Goal: Task Accomplishment & Management: Use online tool/utility

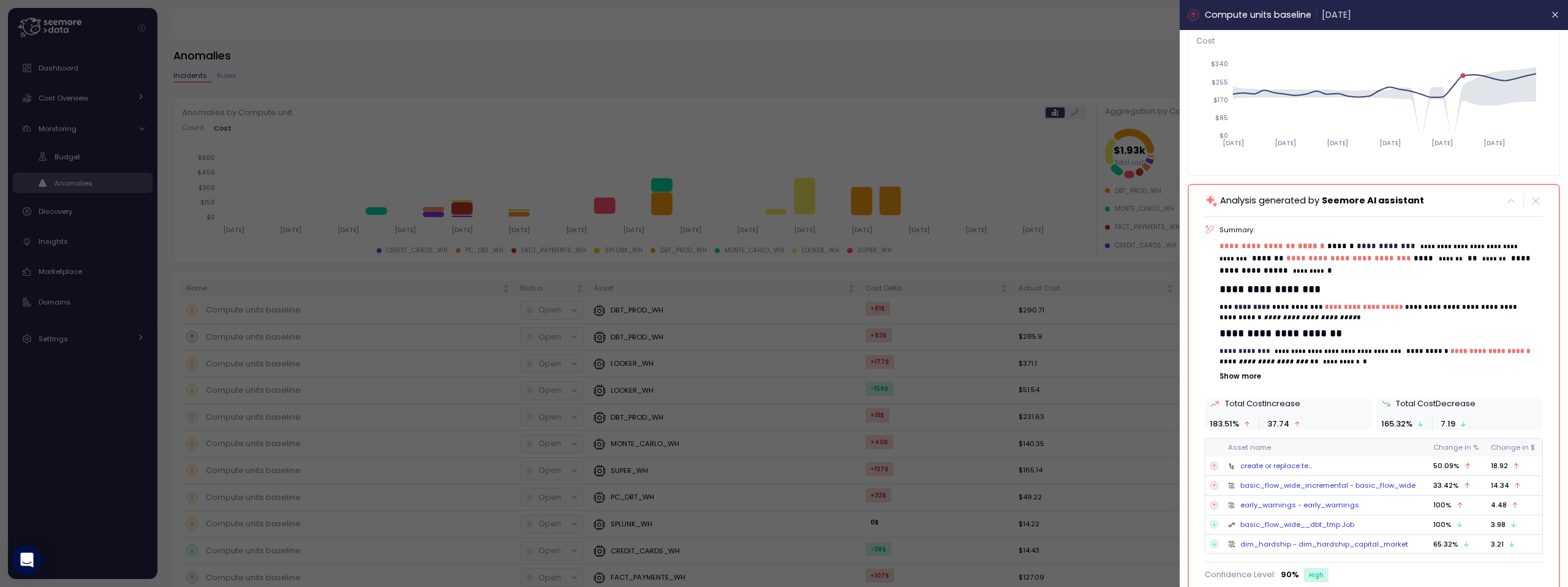
scroll to position [104, 0]
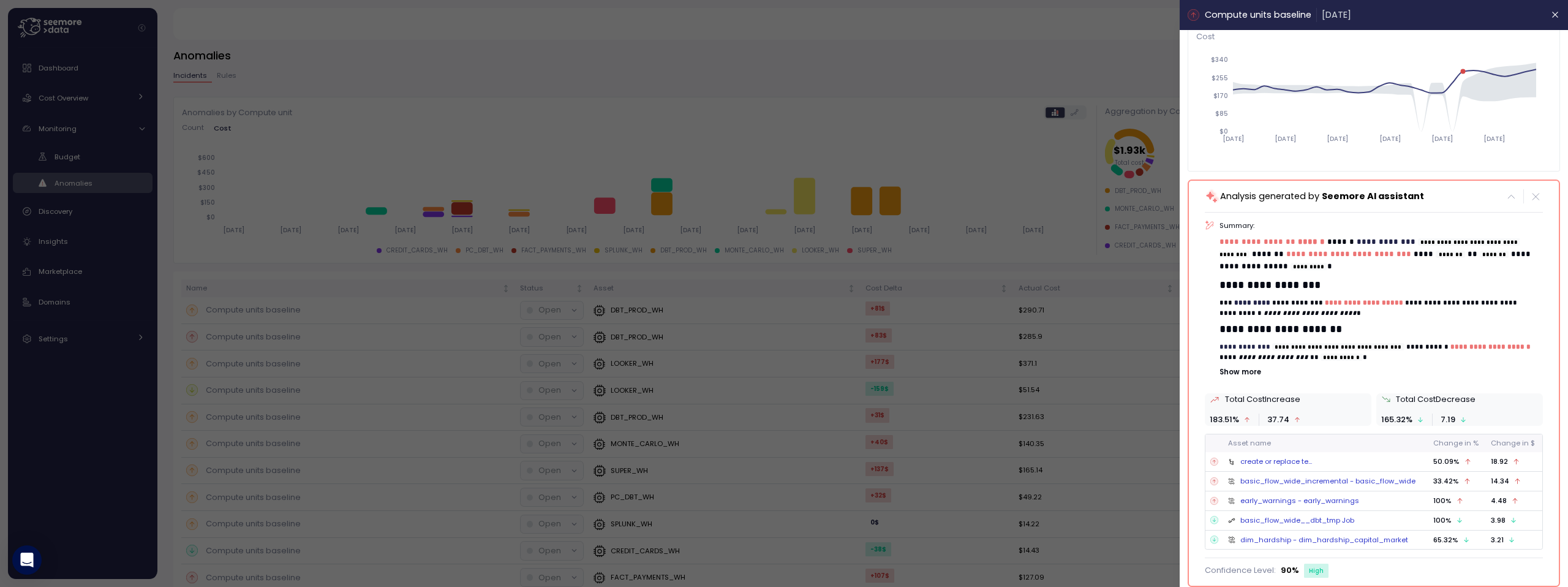
click at [1272, 457] on div "create or replace te..." at bounding box center [1276, 461] width 71 height 9
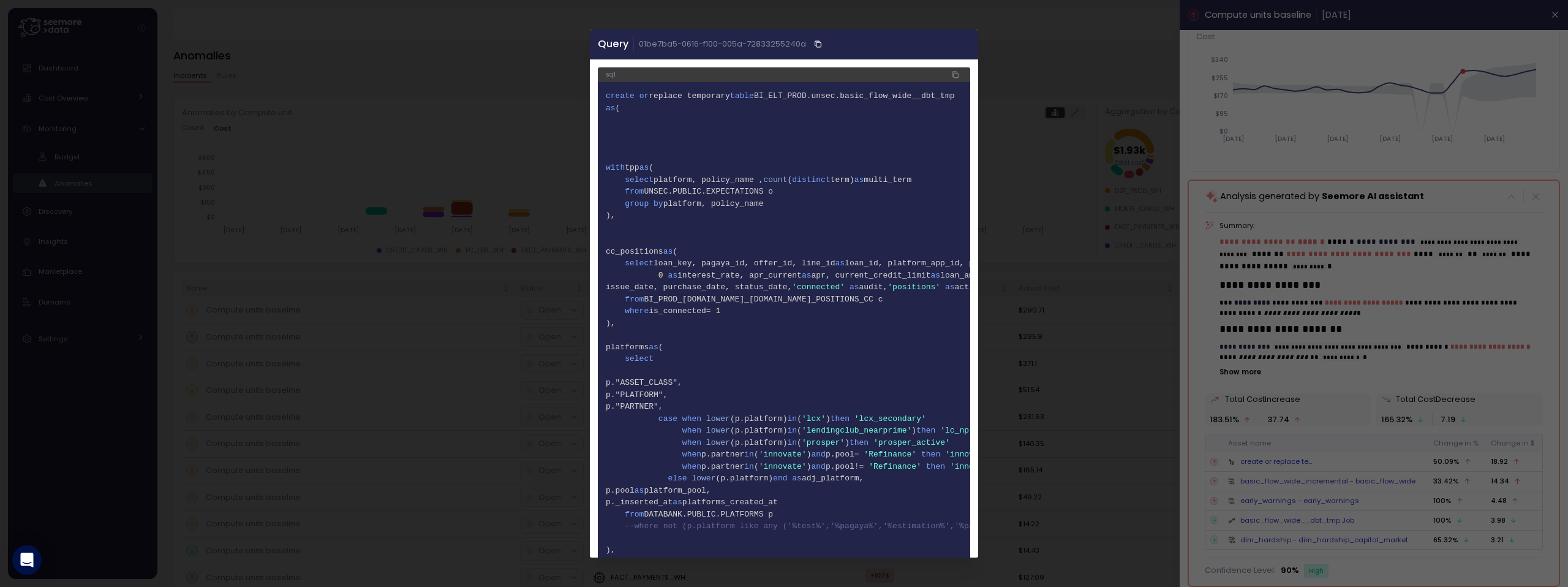
click at [961, 46] on button "button" at bounding box center [966, 44] width 14 height 14
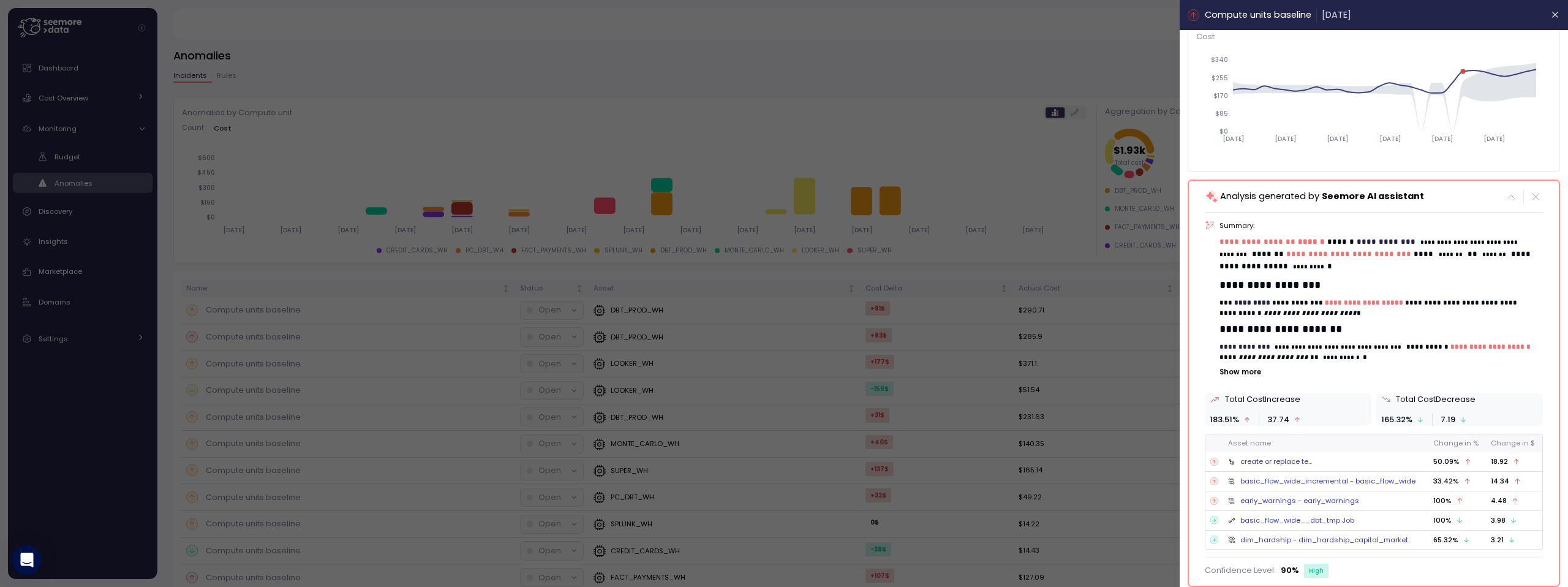
click at [1258, 480] on link "basic_flow_wide_incremental - basic_flow_wide" at bounding box center [1328, 480] width 175 height 9
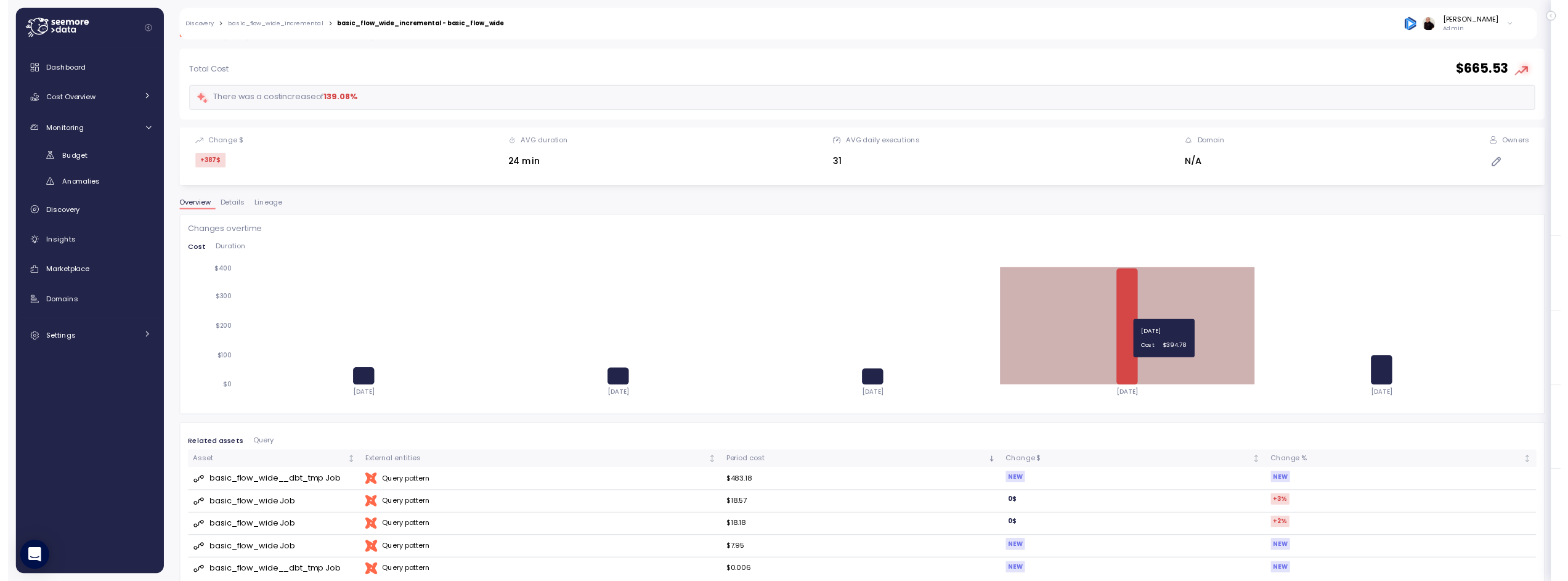
scroll to position [58, 0]
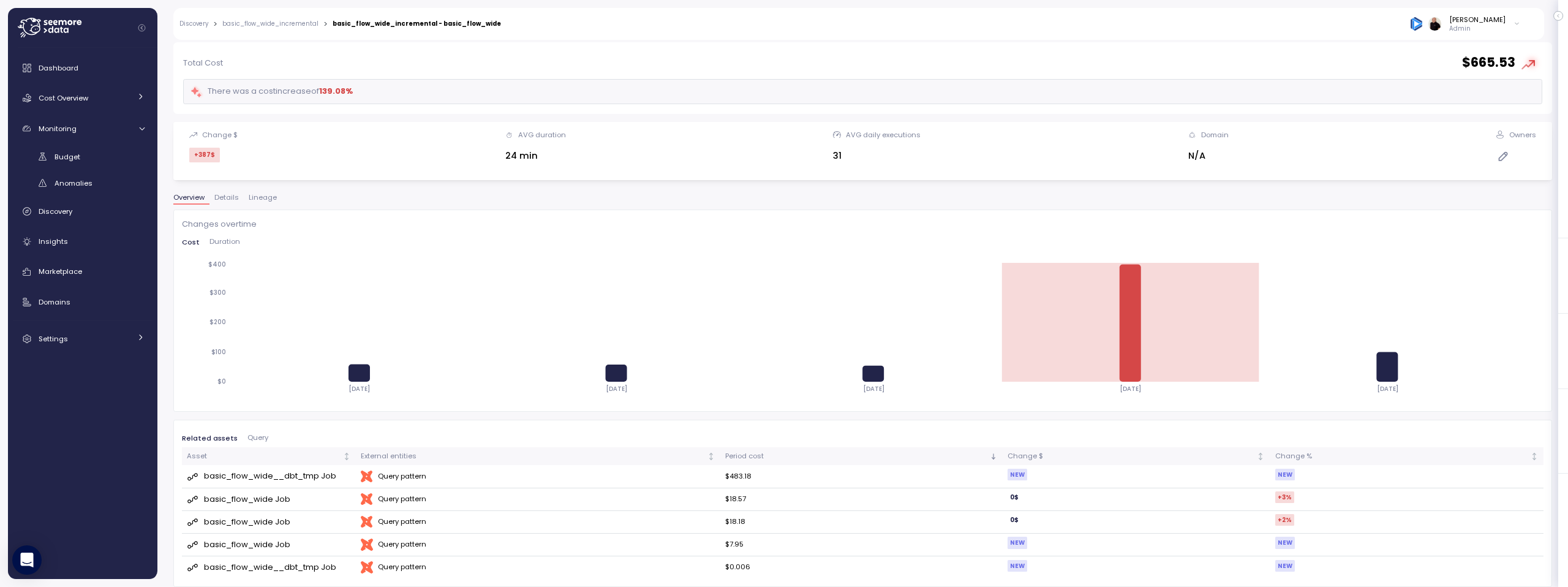
click at [261, 197] on span "Lineage" at bounding box center [262, 198] width 28 height 7
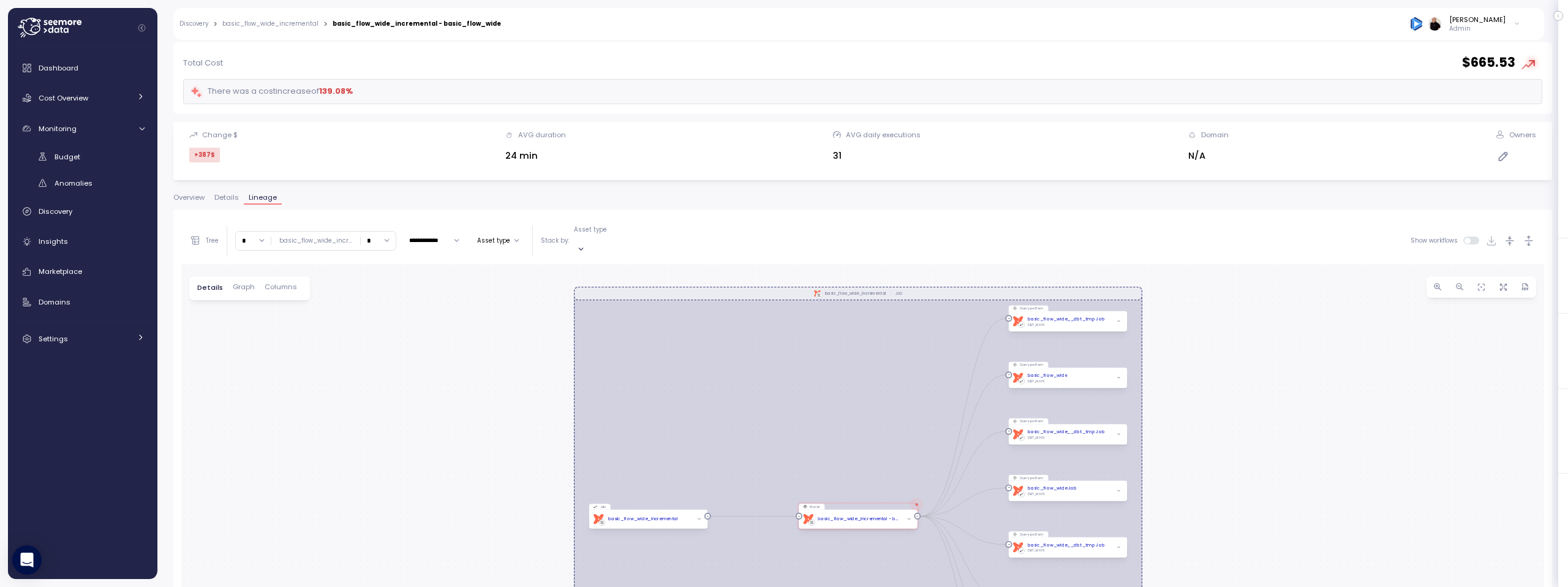
click at [191, 196] on span "Overview" at bounding box center [189, 198] width 31 height 7
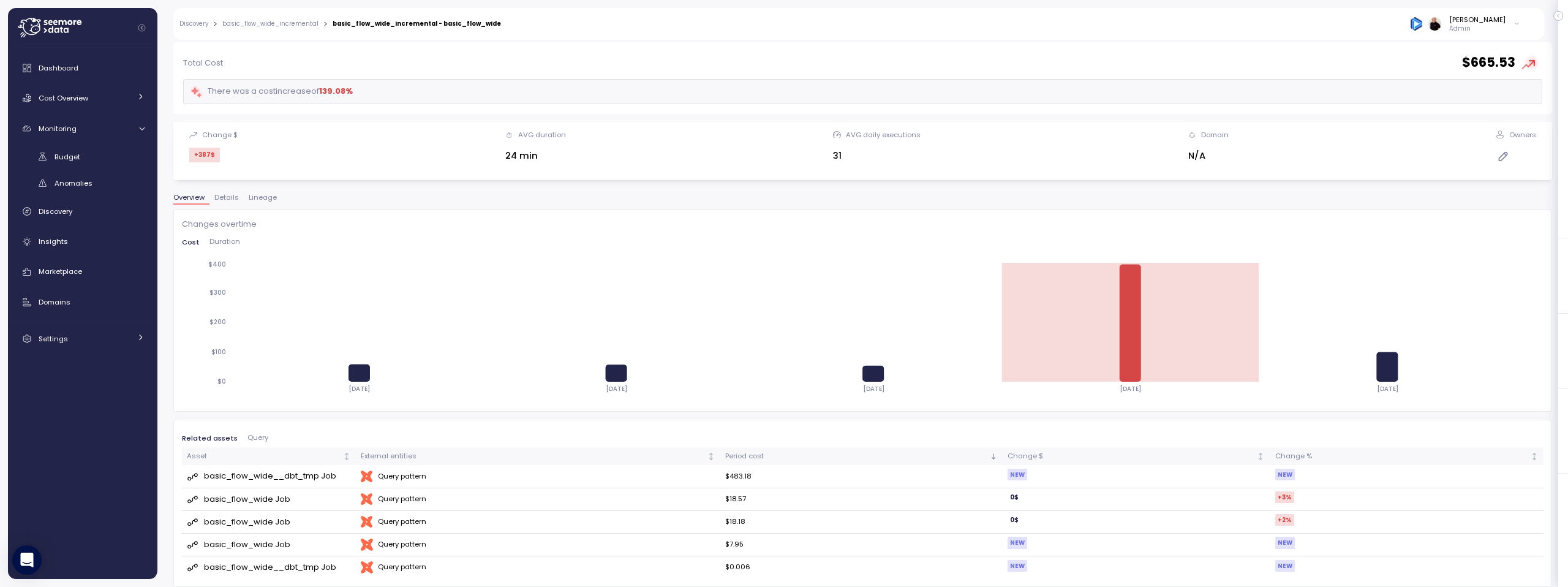
click at [242, 477] on div "basic_flow_wide__dbt_tmp Job" at bounding box center [270, 476] width 132 height 12
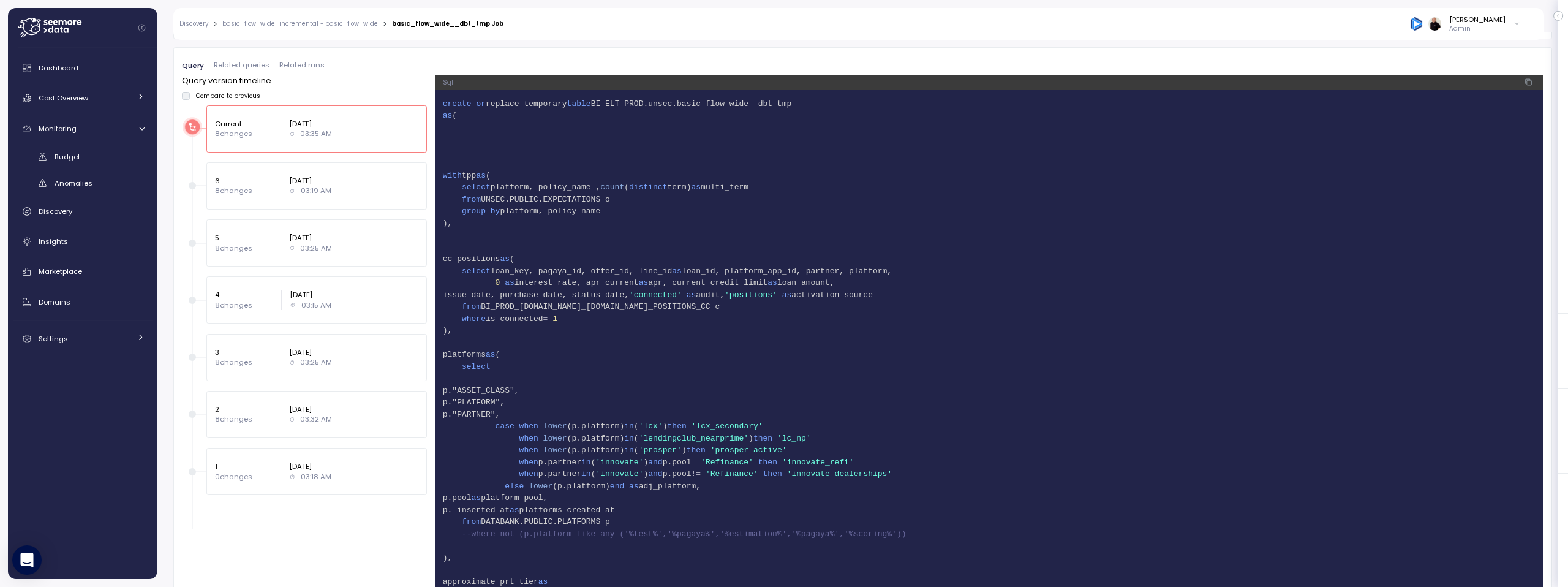
scroll to position [865, 0]
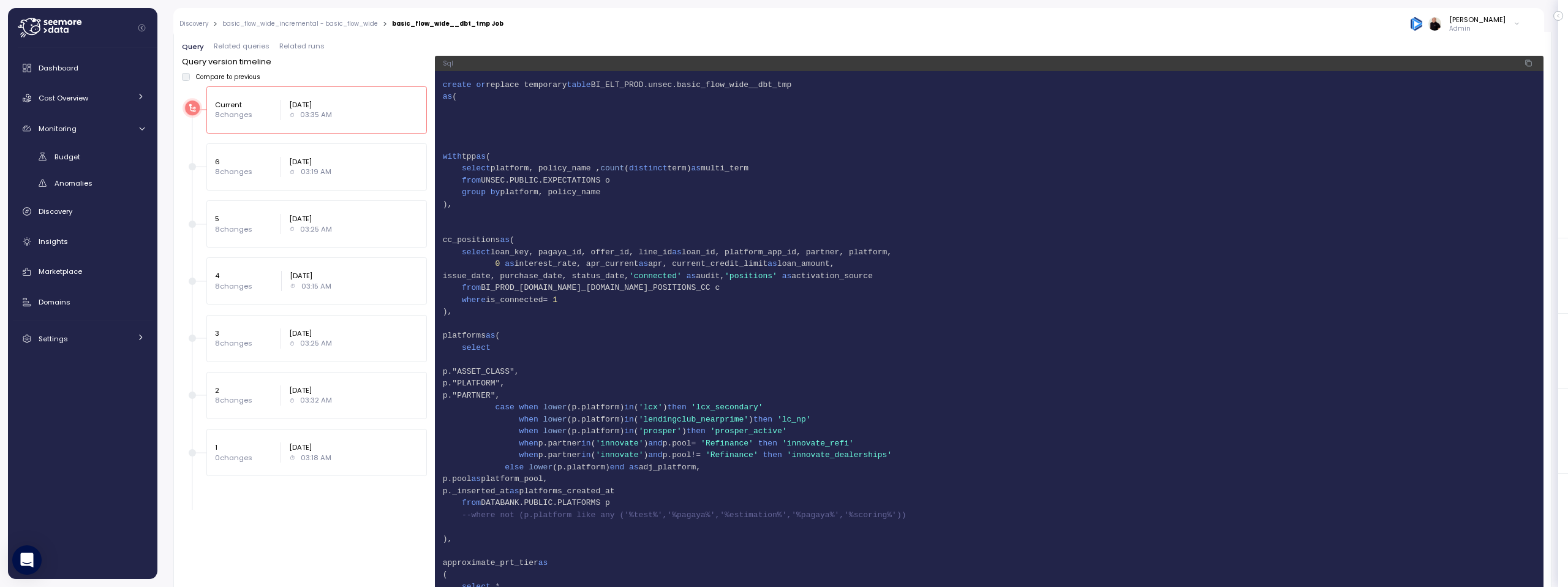
click at [320, 166] on p "[DATE]" at bounding box center [310, 162] width 42 height 9
click at [191, 78] on label "Compare to previous" at bounding box center [225, 76] width 70 height 8
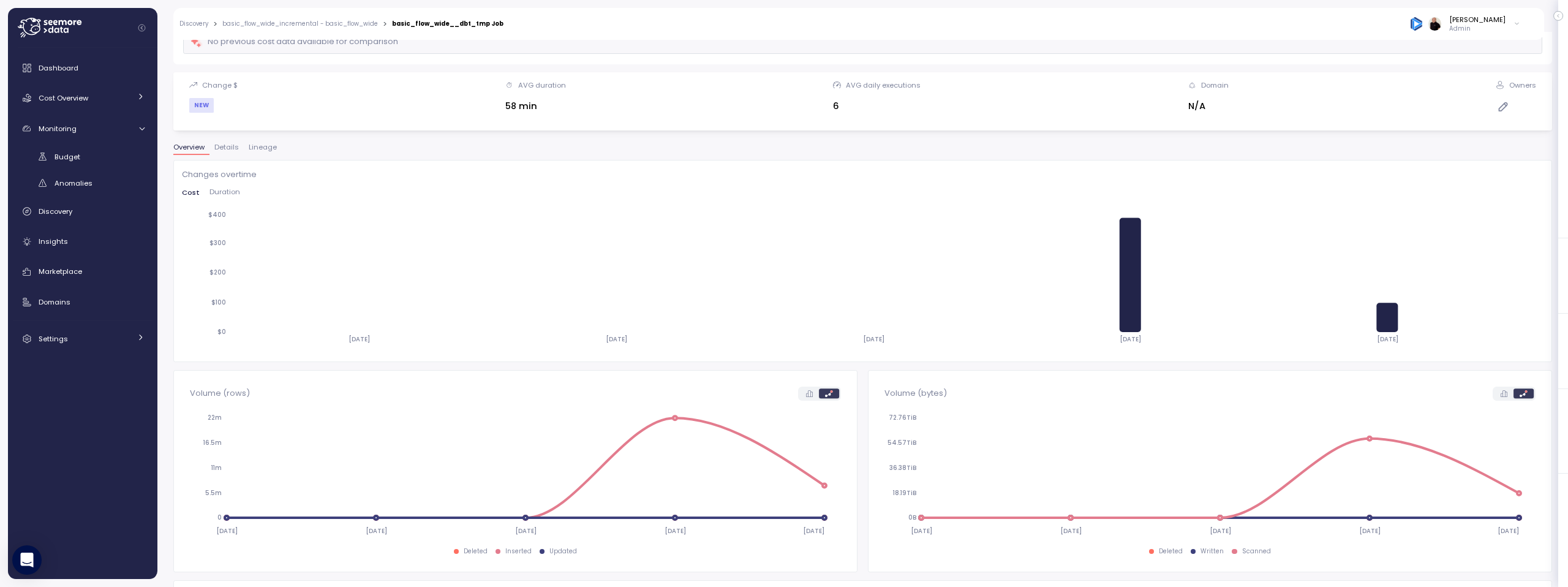
scroll to position [0, 0]
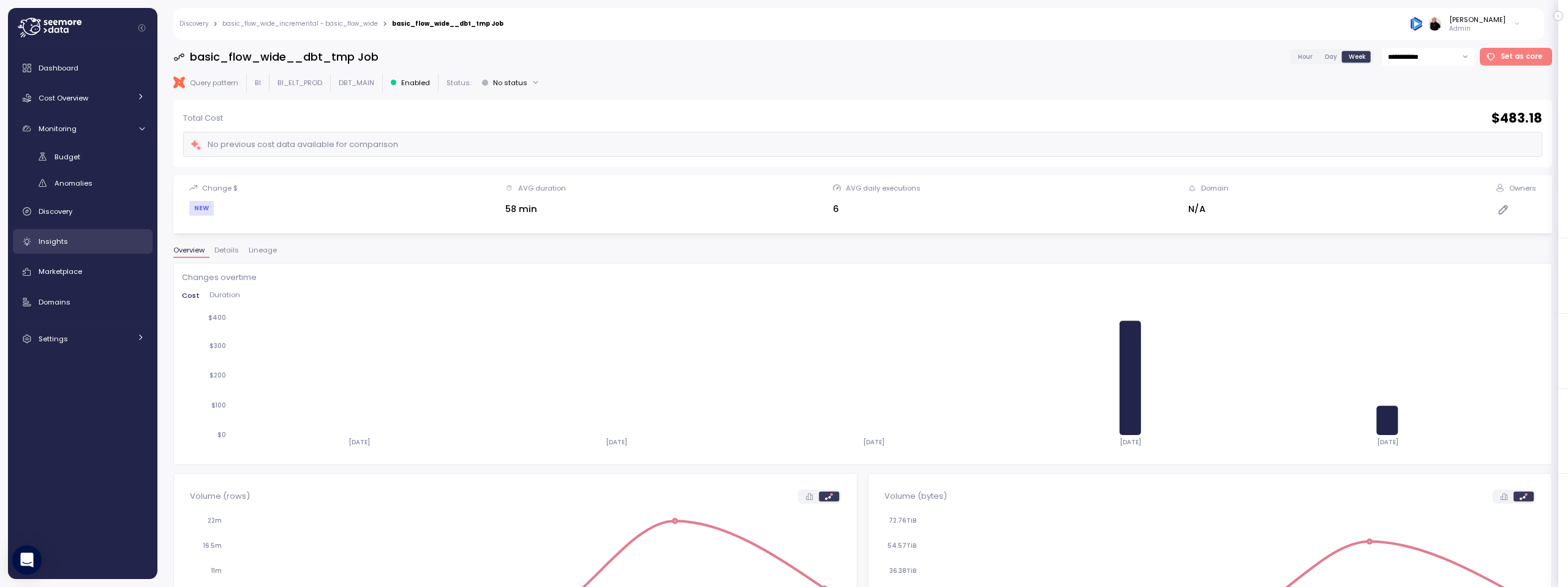
click at [106, 241] on div "Insights" at bounding box center [91, 242] width 106 height 12
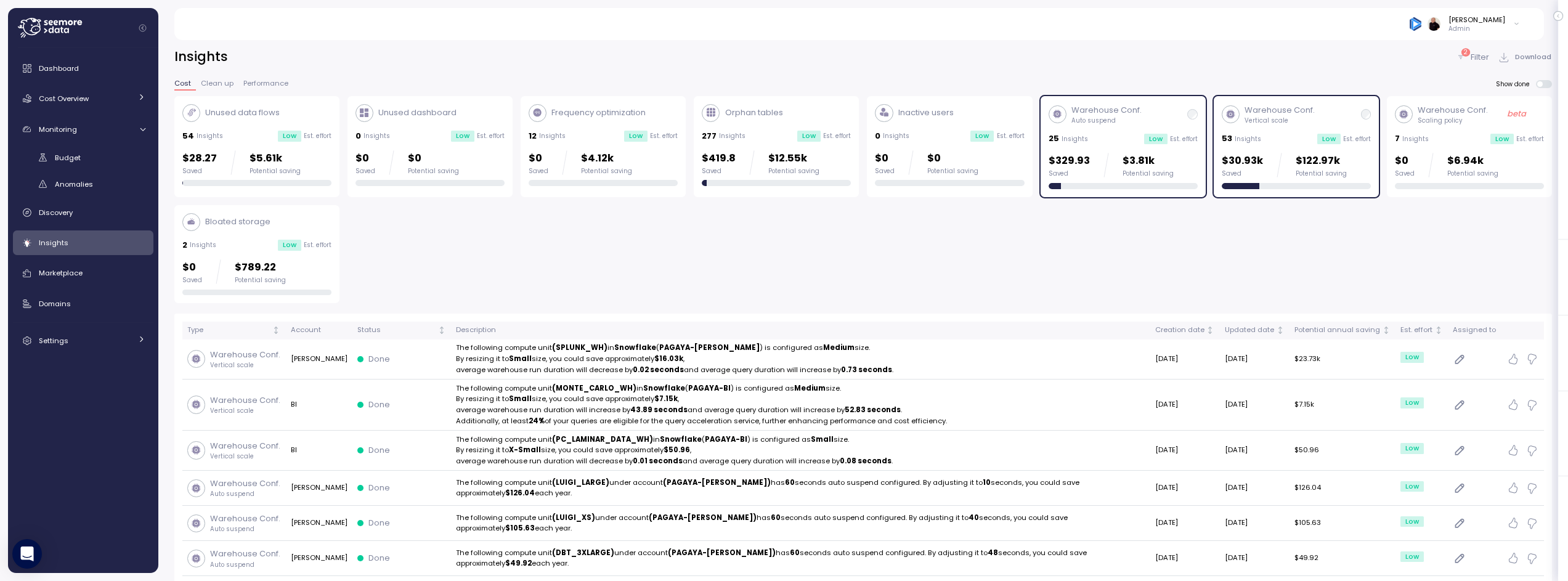
click at [1157, 115] on div "Warehouse Conf. Auto suspend" at bounding box center [1123, 115] width 149 height 21
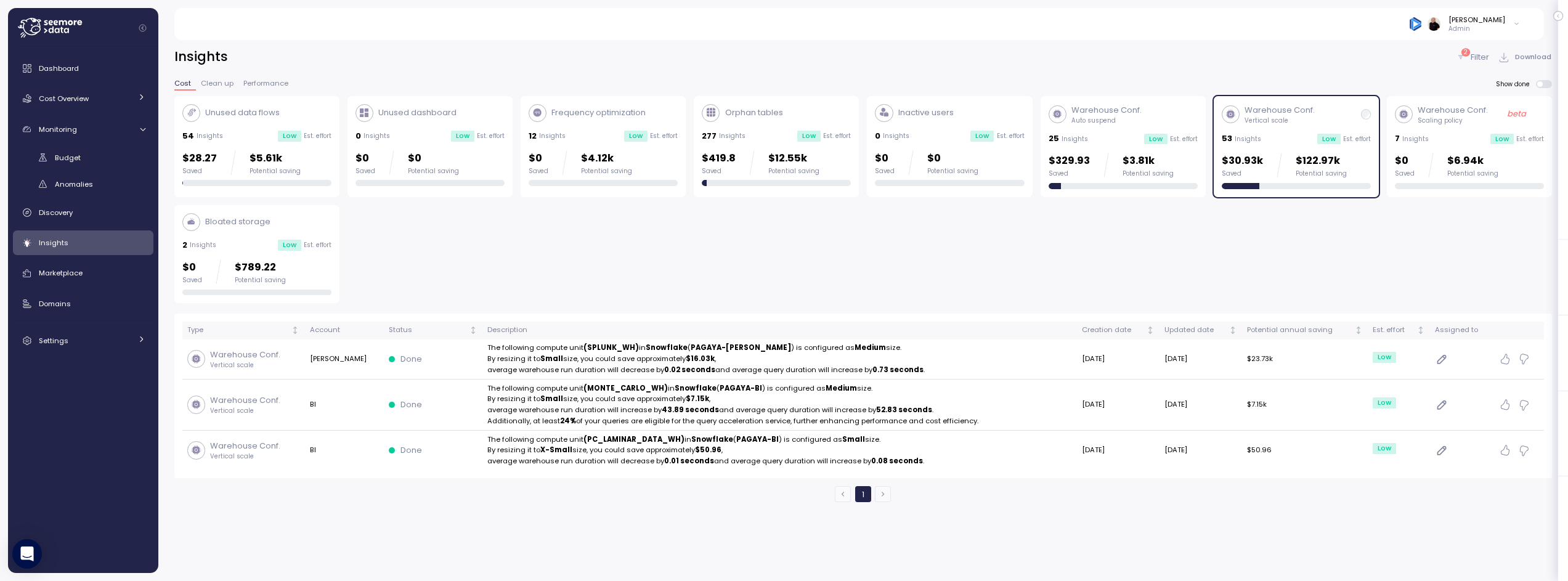
click at [1303, 113] on p "Warehouse Conf." at bounding box center [1279, 111] width 70 height 12
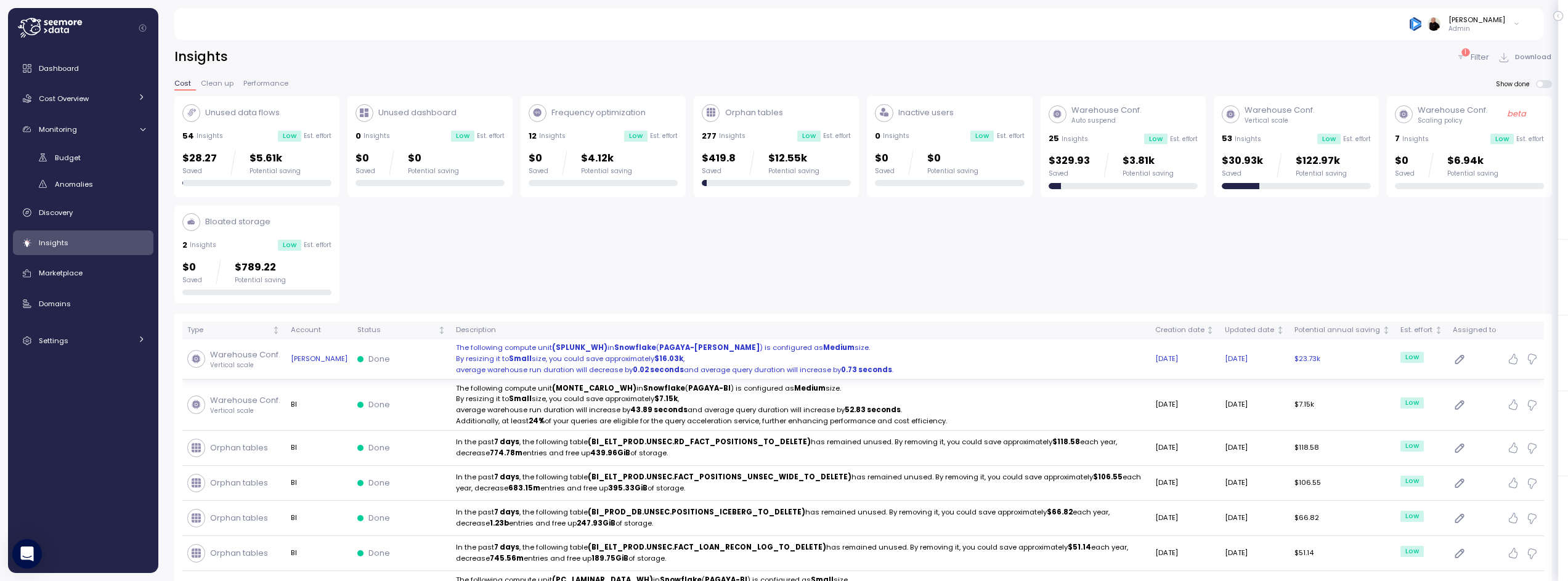
click at [911, 355] on p "By resizing it to Small size, you could save approximately $16.03k ," at bounding box center [801, 359] width 689 height 11
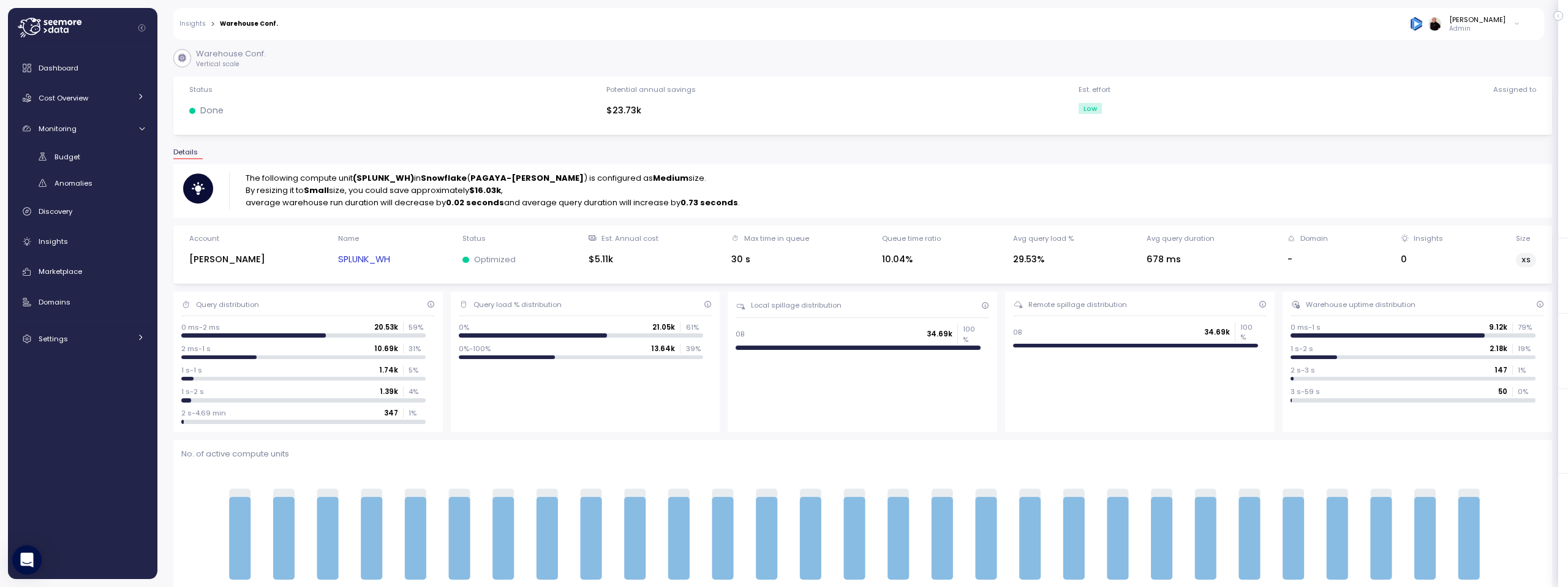
click at [339, 260] on link "SPLUNK_WH" at bounding box center [364, 260] width 52 height 14
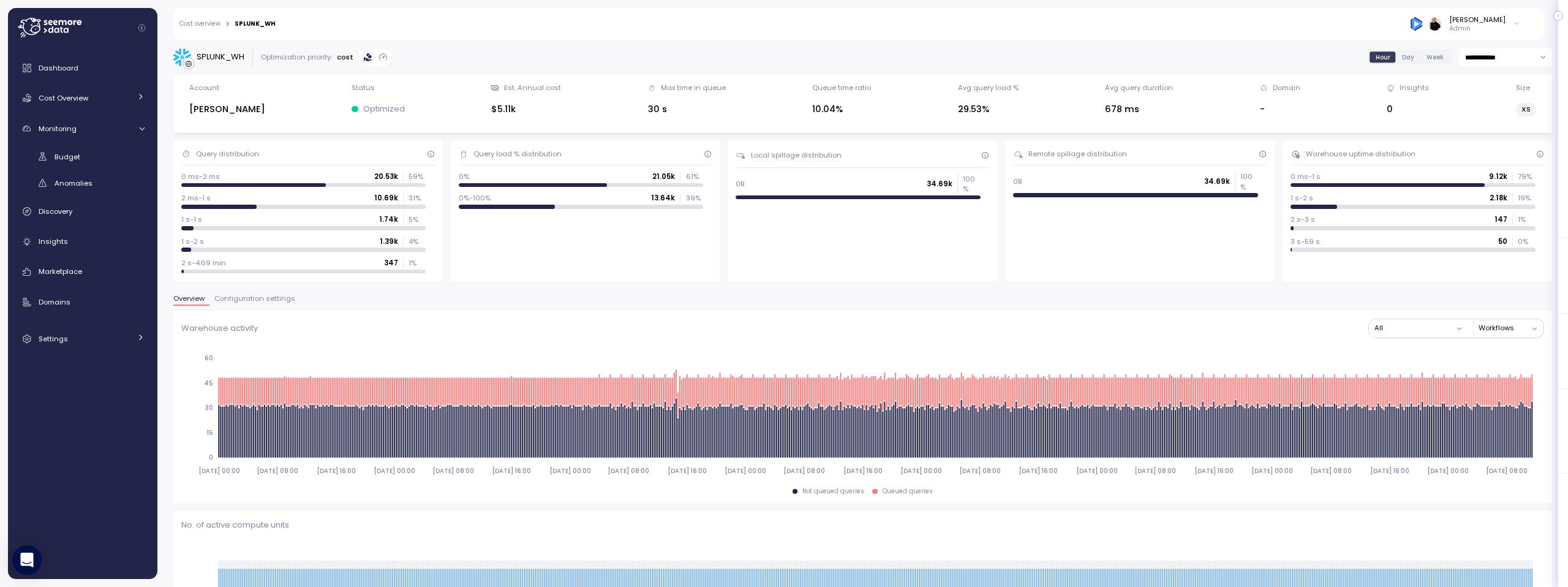
click at [257, 298] on span "Configuration settings" at bounding box center [255, 299] width 81 height 7
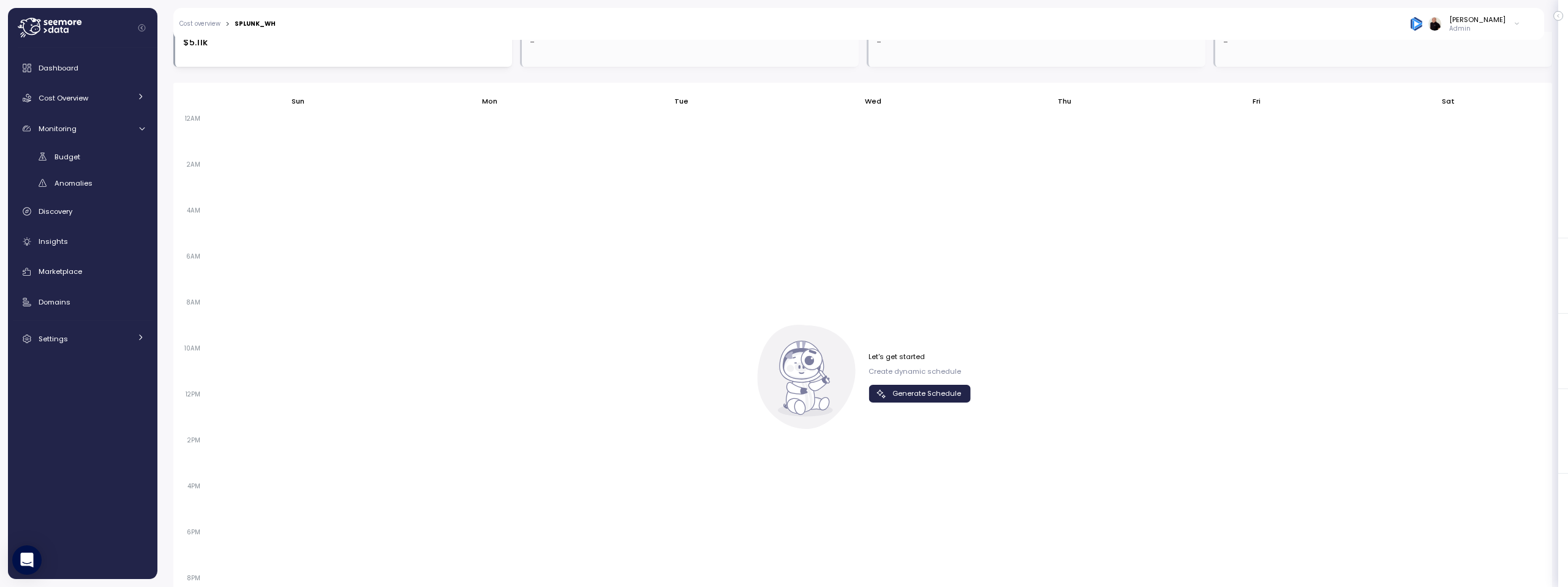
scroll to position [745, 0]
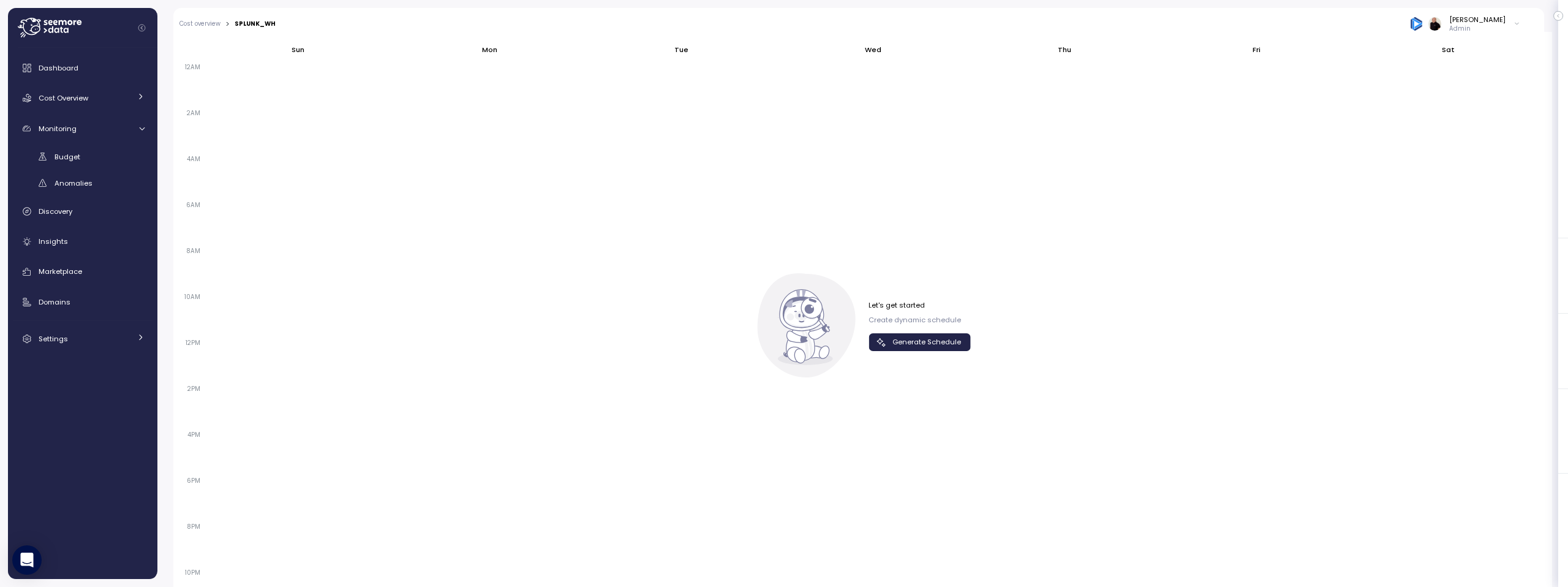
click at [915, 343] on span "Generate Schedule" at bounding box center [927, 342] width 69 height 16
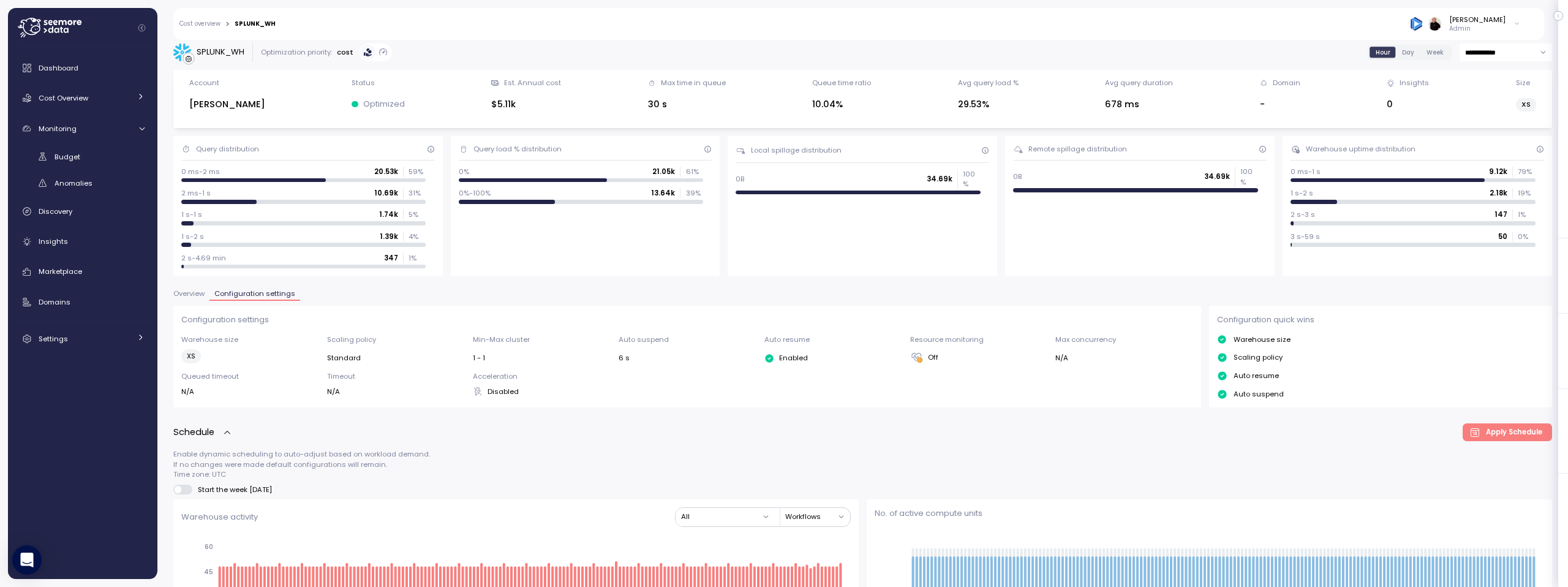
scroll to position [0, 0]
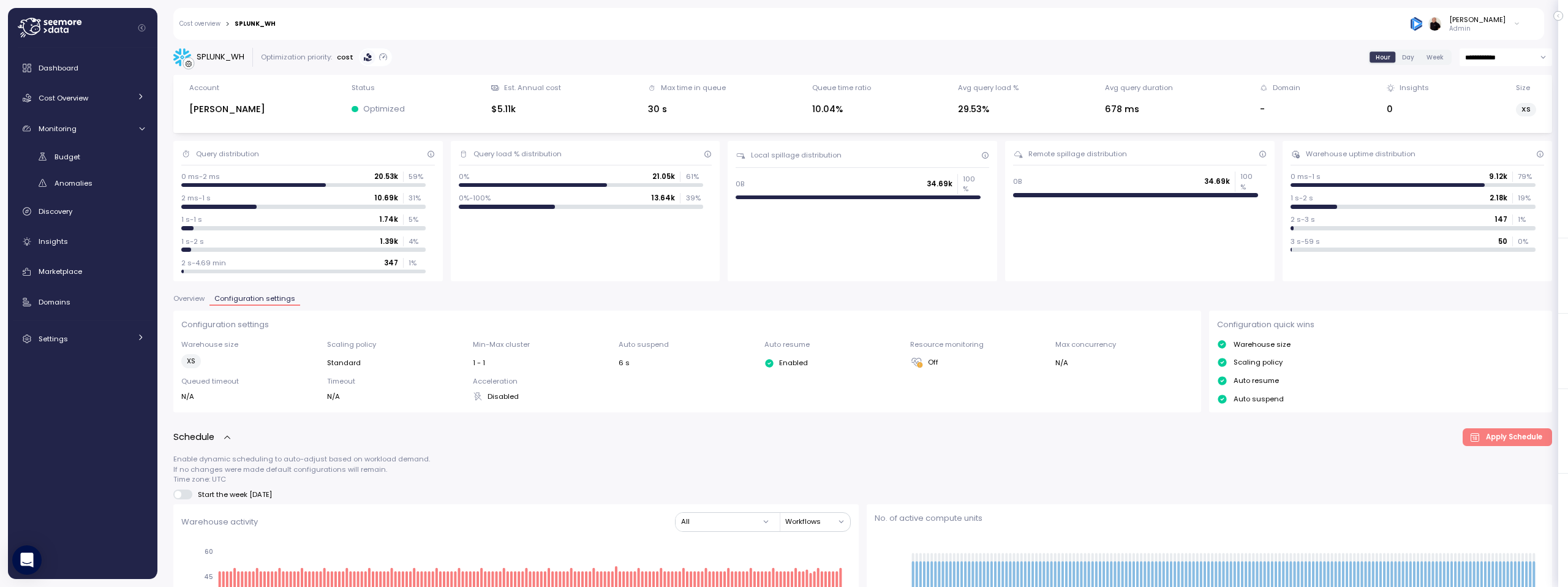
click at [217, 25] on link "Cost overview" at bounding box center [200, 23] width 41 height 6
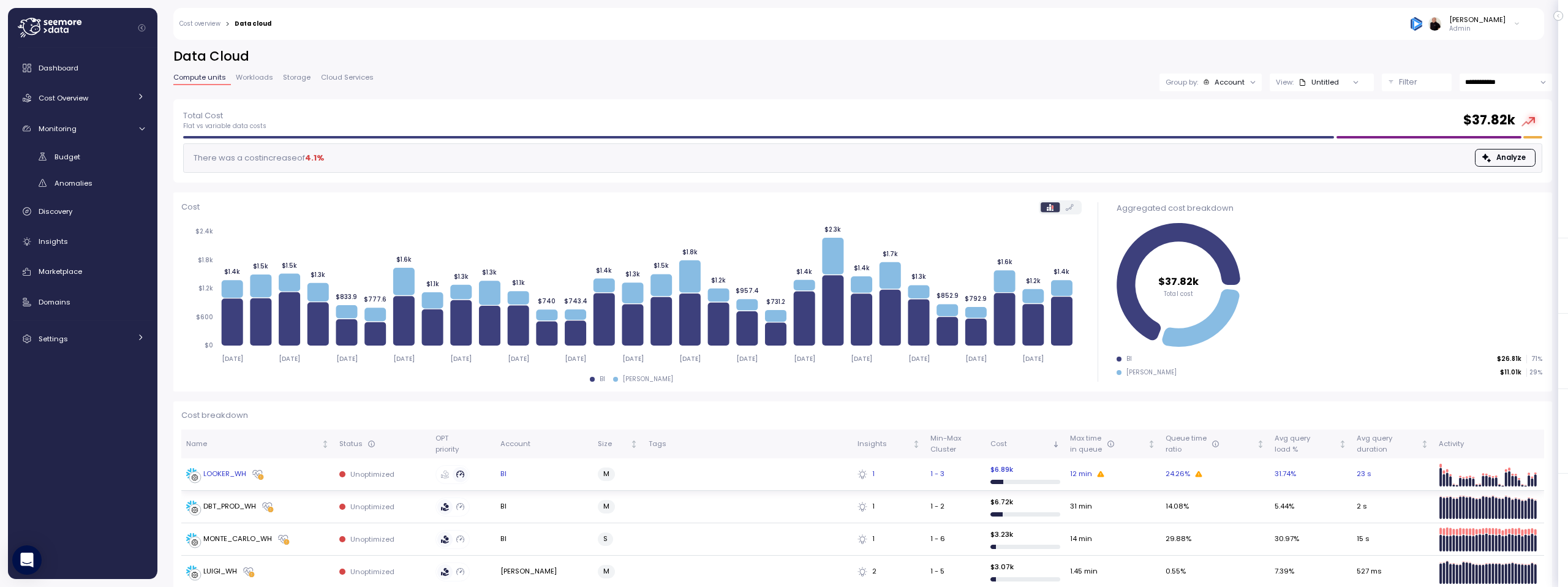
click at [215, 477] on div "LOOKER_WH" at bounding box center [225, 474] width 43 height 11
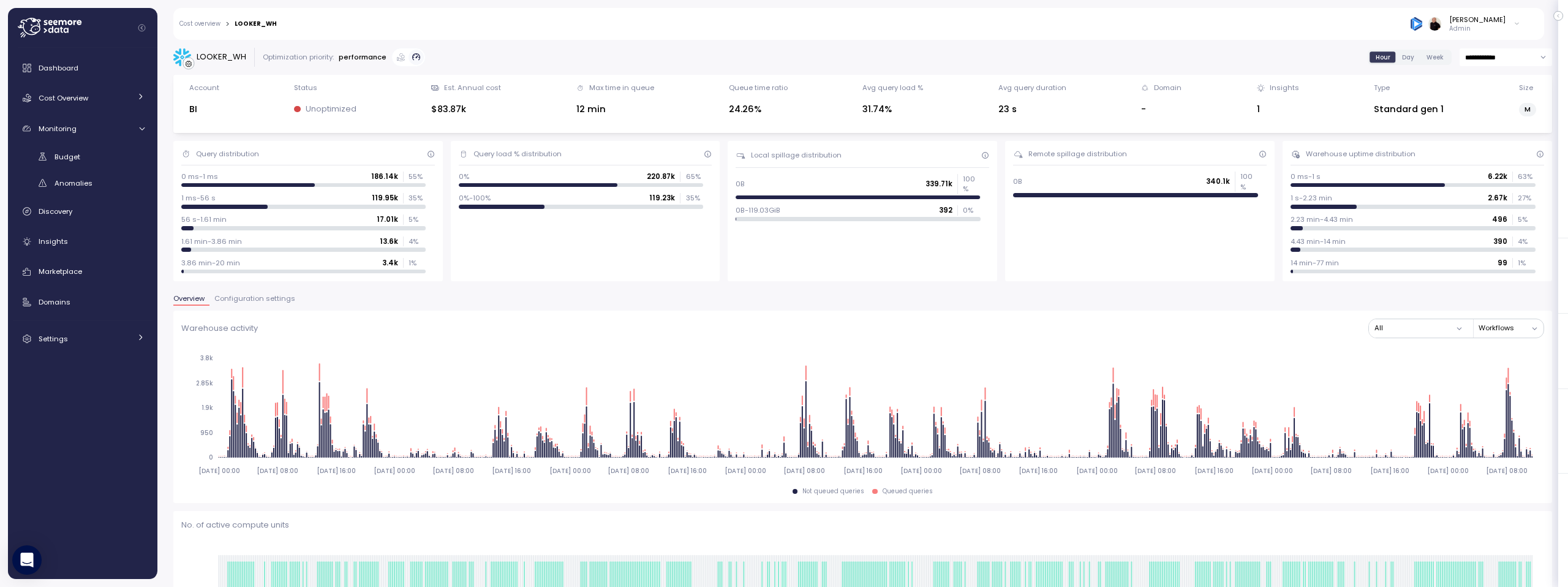
click at [254, 299] on span "Configuration settings" at bounding box center [255, 299] width 81 height 7
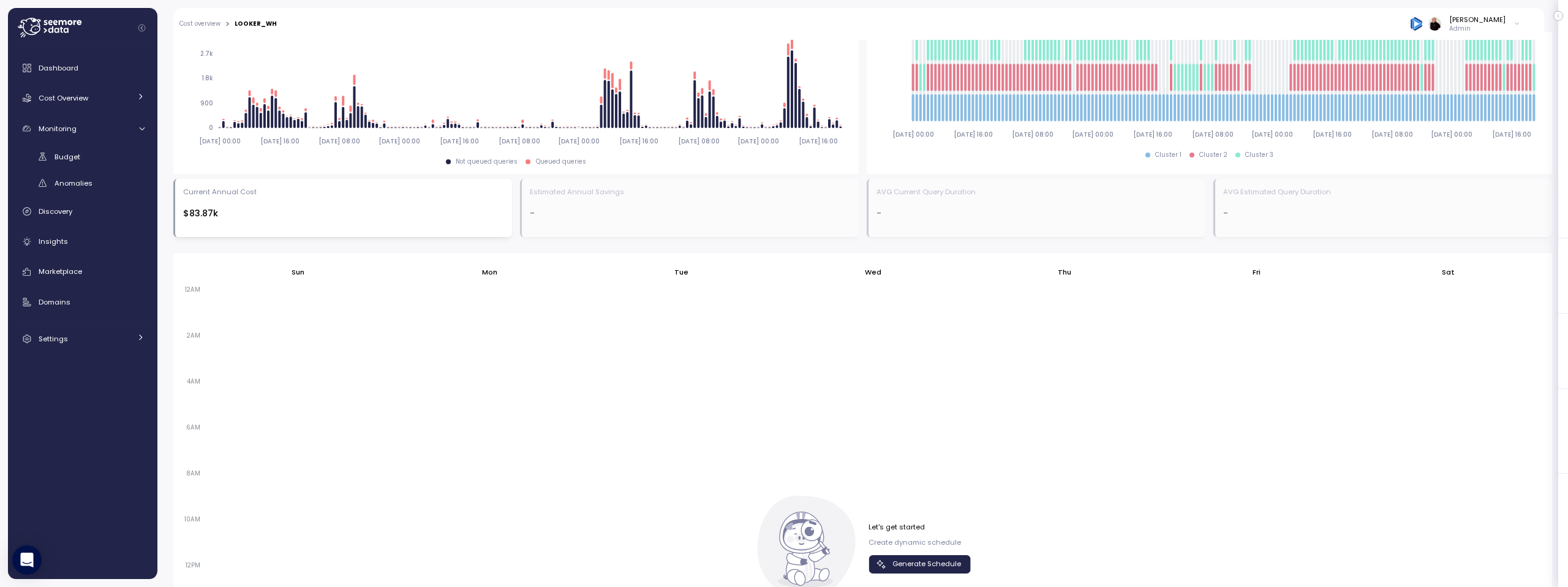
scroll to position [796, 0]
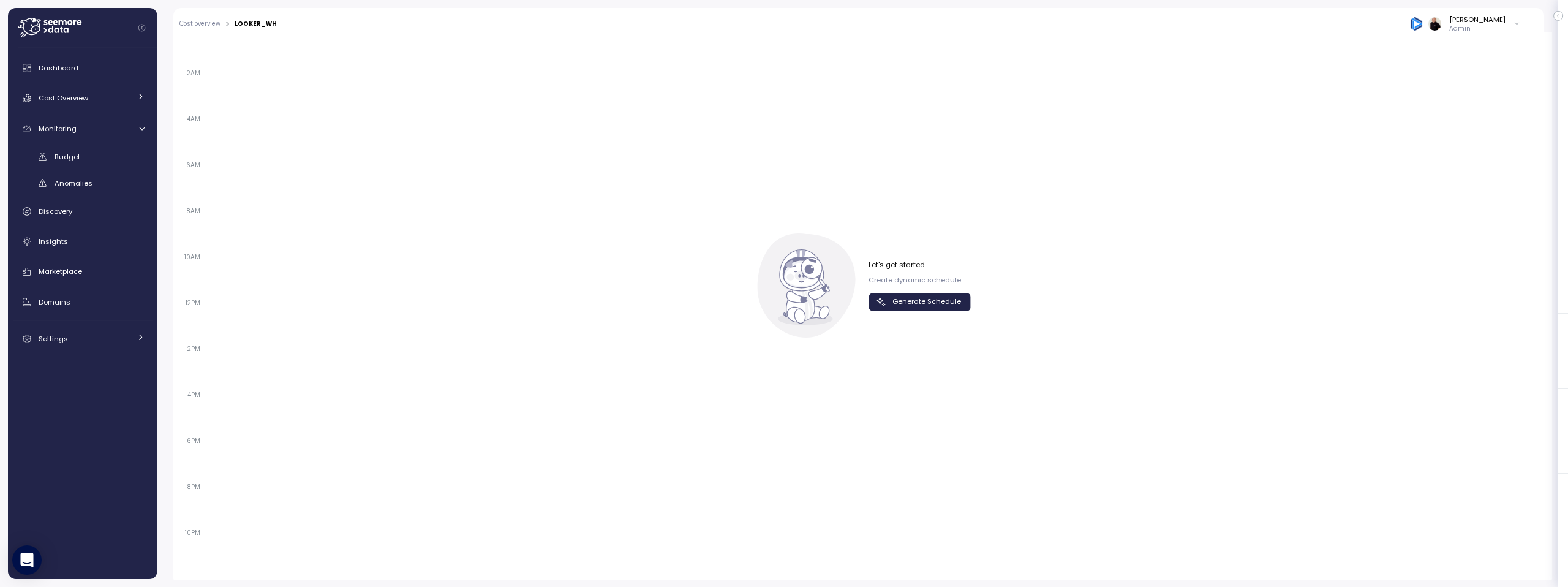
click at [924, 305] on span "Generate Schedule" at bounding box center [927, 302] width 69 height 16
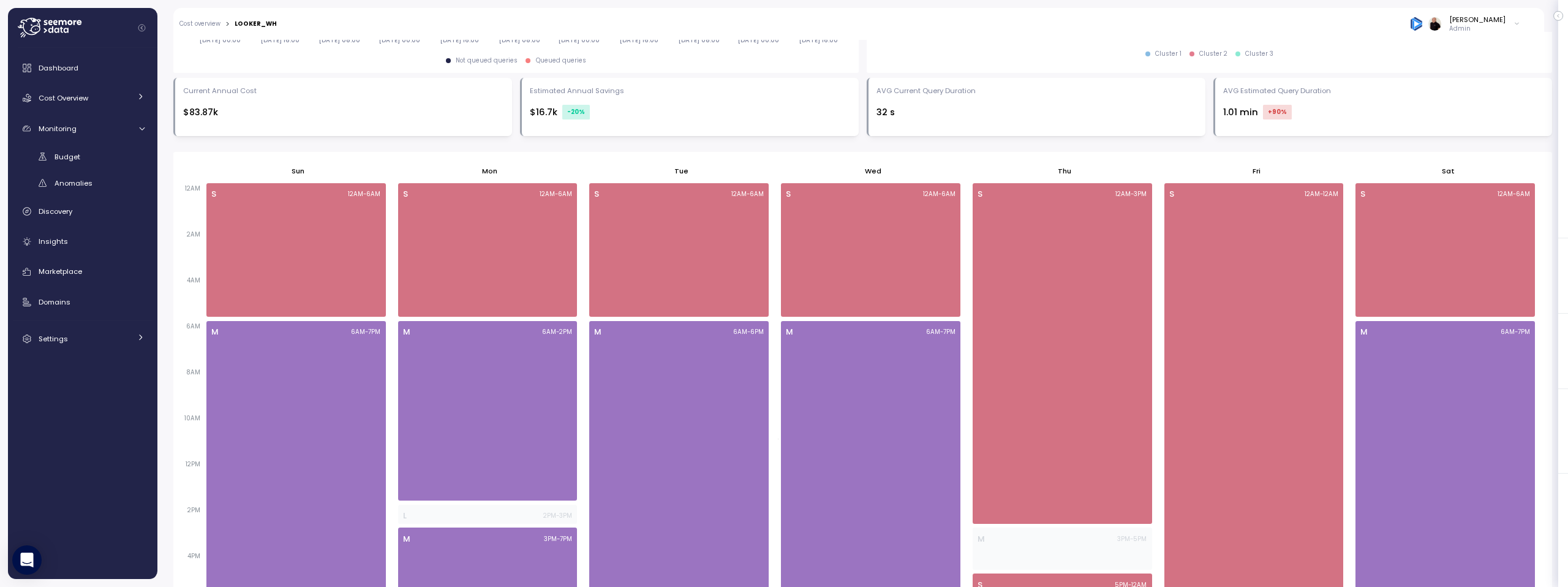
scroll to position [482, 0]
